Goal: Obtain resource: Download file/media

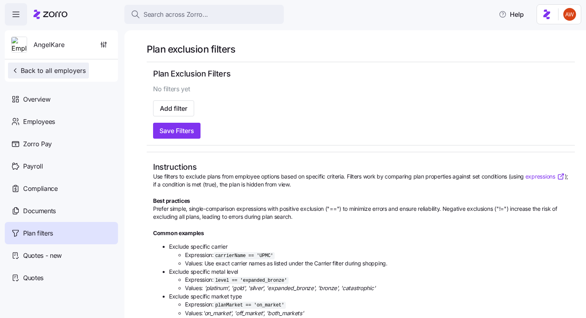
click at [81, 69] on span "Back to all employers" at bounding box center [48, 71] width 75 height 10
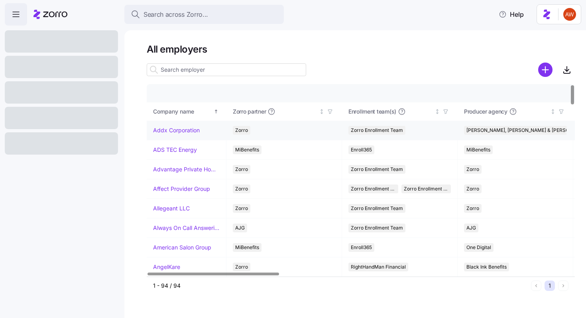
click at [175, 129] on link "Addx Corporation" at bounding box center [176, 130] width 47 height 8
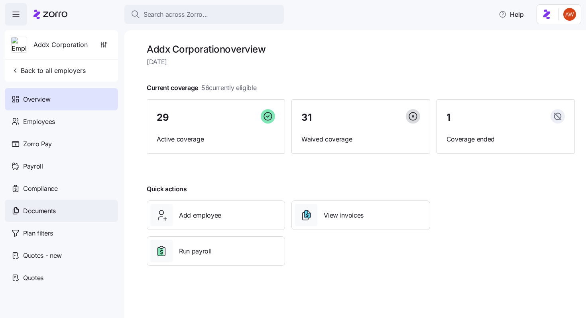
click at [82, 207] on div "Documents" at bounding box center [61, 211] width 113 height 22
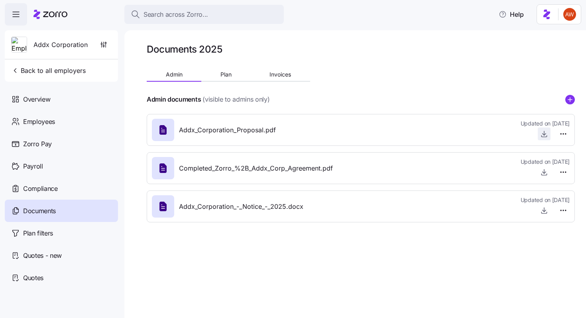
click at [546, 134] on icon "button" at bounding box center [544, 134] width 8 height 8
click at [63, 70] on span "Back to all employers" at bounding box center [48, 71] width 75 height 10
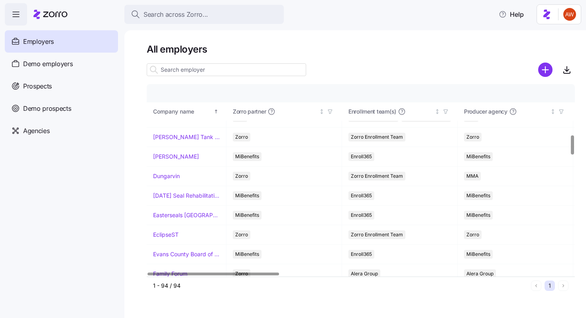
scroll to position [500, 0]
click at [172, 176] on link "Dungarvin" at bounding box center [166, 177] width 27 height 8
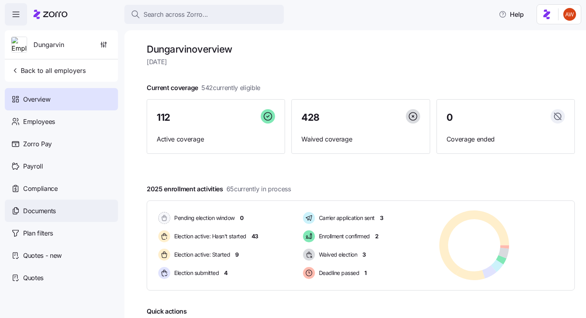
click at [59, 205] on div "Documents" at bounding box center [61, 211] width 113 height 22
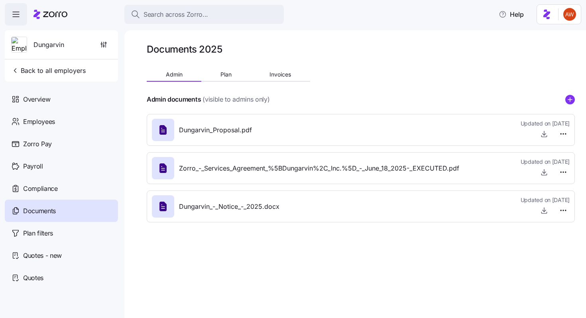
click at [212, 128] on span "Dungarvin_Proposal.pdf" at bounding box center [215, 130] width 73 height 10
click at [543, 135] on icon "button" at bounding box center [544, 134] width 8 height 8
click at [75, 73] on span "Back to all employers" at bounding box center [48, 71] width 75 height 10
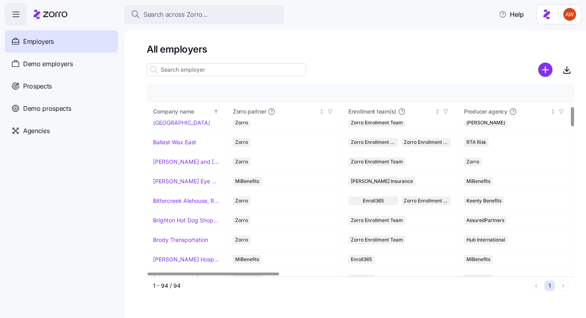
scroll to position [231, 0]
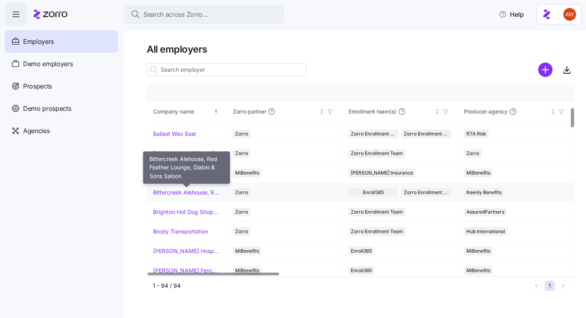
click at [174, 193] on link "Bittercreek Alehouse, Red Feather Lounge, Diablo & Sons Saloon" at bounding box center [186, 193] width 67 height 8
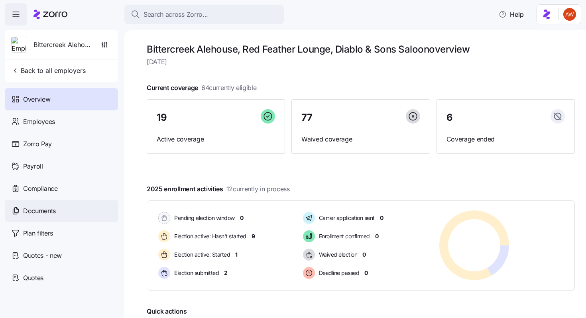
click at [61, 213] on div "Documents" at bounding box center [61, 211] width 113 height 22
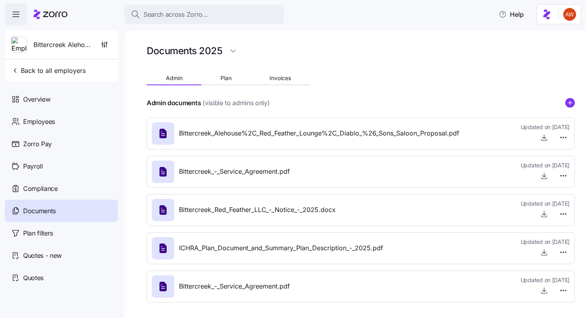
click at [234, 131] on span "Bittercreek_Alehouse%2C_Red_Feather_Lounge%2C_Diablo_%26_Sons_Saloon_Proposal.p…" at bounding box center [319, 133] width 280 height 10
click at [545, 134] on icon "button" at bounding box center [544, 138] width 8 height 8
click at [78, 68] on span "Back to all employers" at bounding box center [48, 71] width 75 height 10
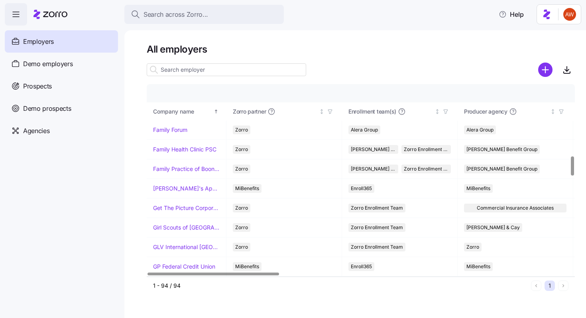
scroll to position [716, 0]
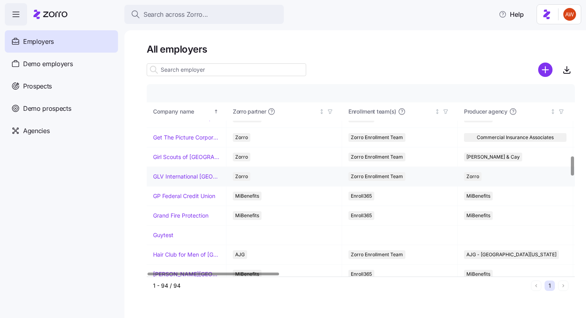
click at [191, 175] on link "GLV International [GEOGRAPHIC_DATA]" at bounding box center [186, 177] width 67 height 8
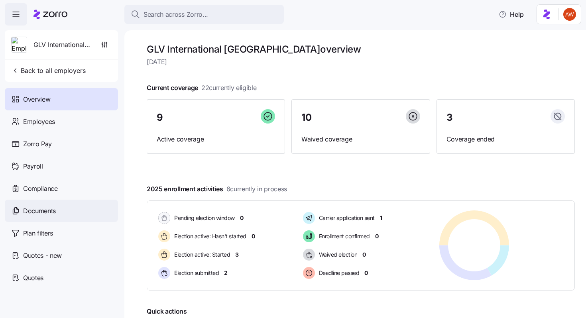
click at [64, 216] on div "Documents" at bounding box center [61, 211] width 113 height 22
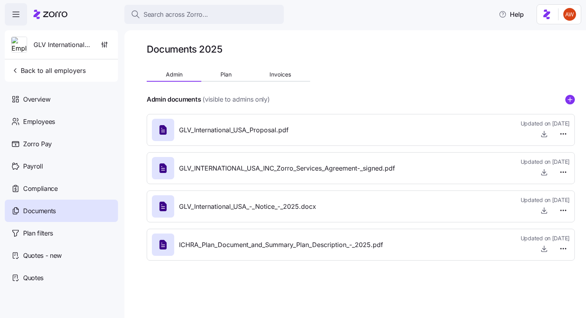
click at [194, 128] on span "GLV_International_USA_Proposal.pdf" at bounding box center [234, 130] width 110 height 10
click at [544, 129] on span "button" at bounding box center [544, 134] width 12 height 12
click at [545, 136] on icon "button" at bounding box center [544, 134] width 8 height 8
click at [80, 69] on span "Back to all employers" at bounding box center [48, 71] width 75 height 10
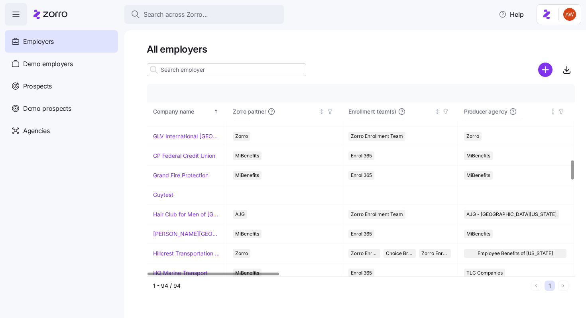
scroll to position [757, 0]
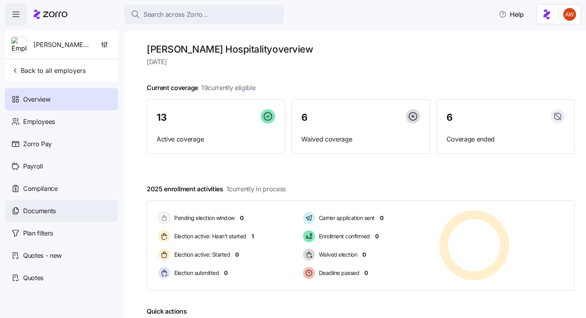
click at [53, 214] on span "Documents" at bounding box center [39, 211] width 33 height 10
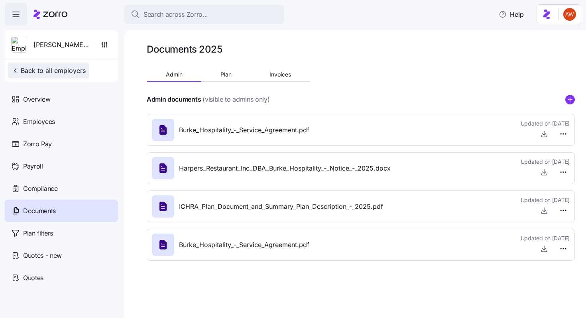
click at [86, 67] on button "Back to all employers" at bounding box center [48, 71] width 81 height 16
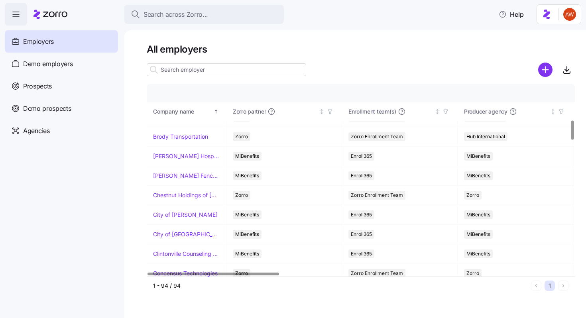
scroll to position [367, 0]
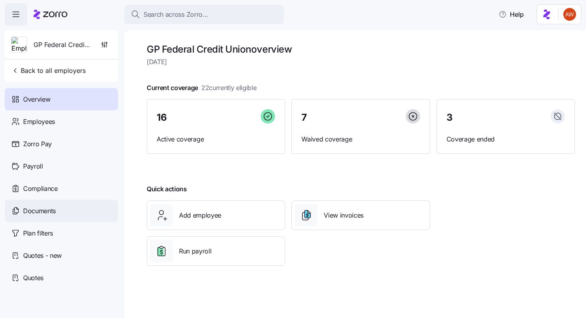
click at [39, 214] on span "Documents" at bounding box center [39, 211] width 33 height 10
